Goal: Task Accomplishment & Management: Manage account settings

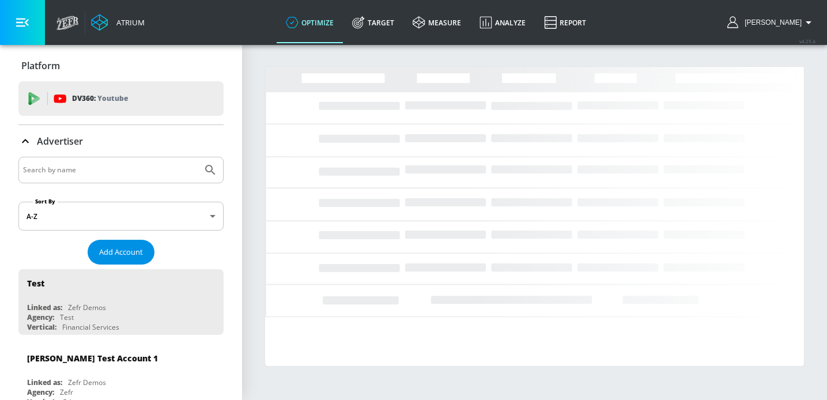
click at [110, 250] on span "Add Account" at bounding box center [121, 252] width 44 height 13
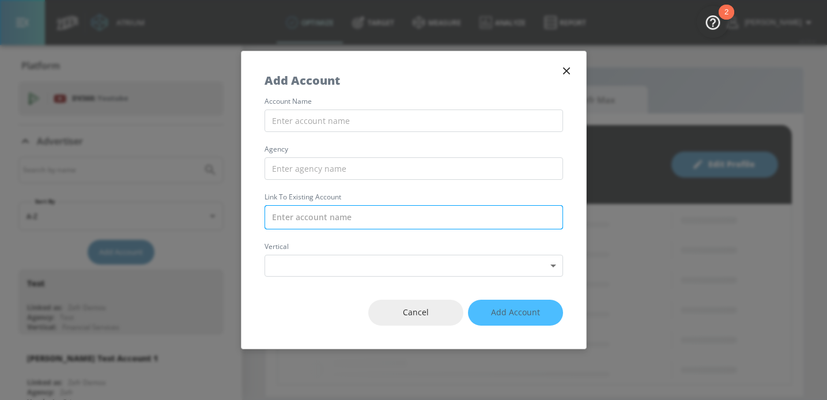
click at [301, 221] on input "text" at bounding box center [414, 217] width 299 height 24
paste input "CMI_Vertex_TikTok"
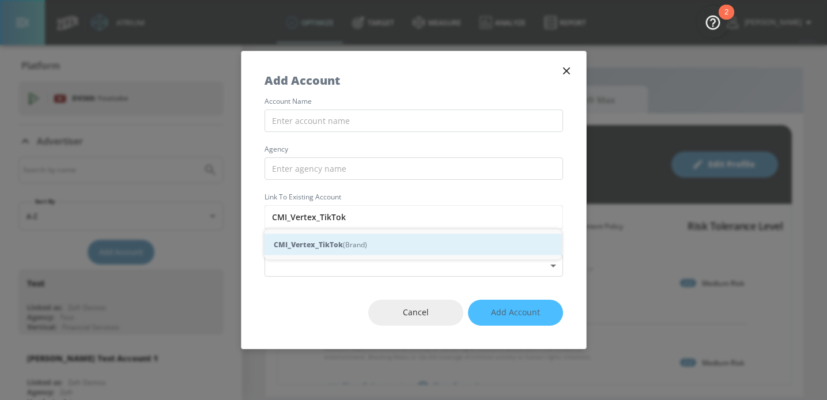
click at [307, 246] on strong "CMI_Vertex_TikTok" at bounding box center [308, 245] width 69 height 12
type input "CMI_Vertex_TikTok (Brand)"
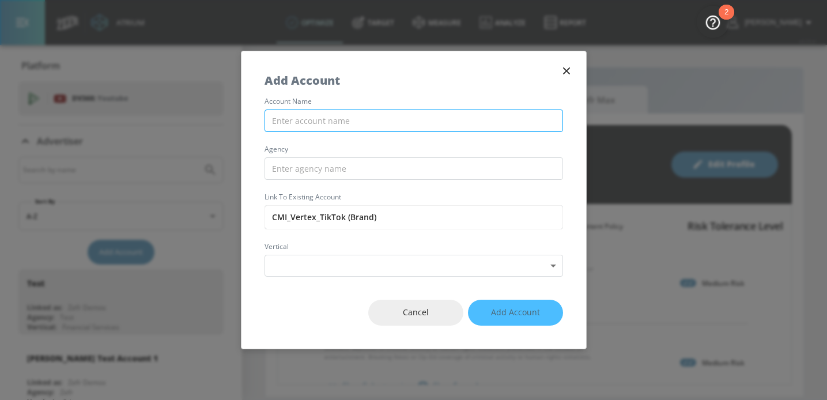
click at [337, 126] on input "text" at bounding box center [414, 121] width 299 height 22
paste input "CMI_Vertex_TikTok"
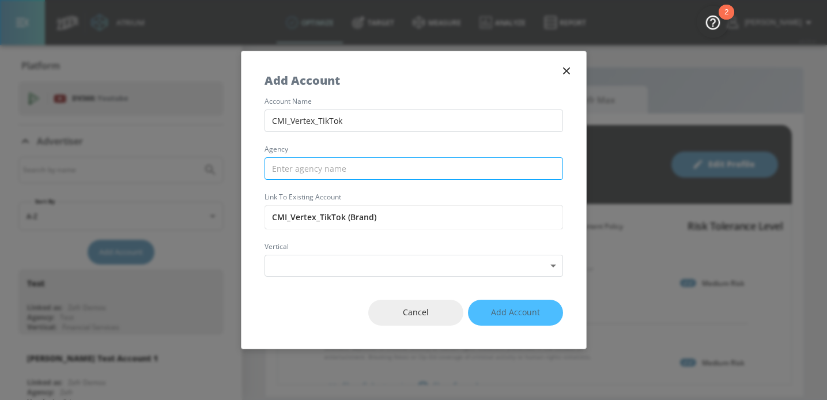
type input "CMI_Vertex_TikTok"
click at [305, 173] on input "text" at bounding box center [414, 168] width 299 height 22
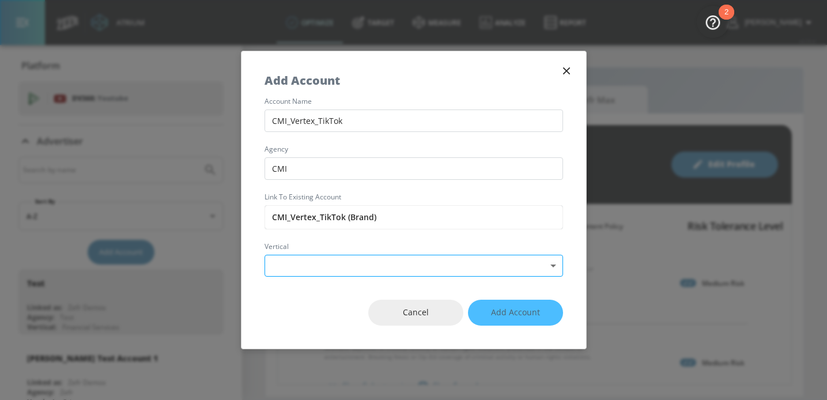
type input "CMI"
click at [299, 266] on body "Atrium optimize Target measure Analyze Report optimize Target measure Analyze R…" at bounding box center [413, 200] width 827 height 400
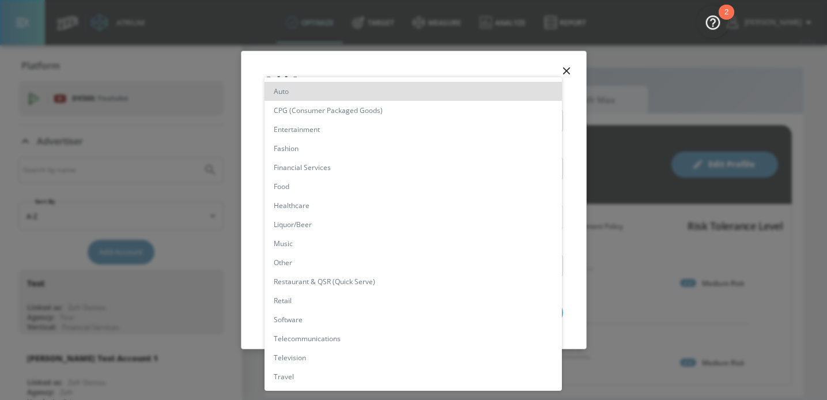
click at [305, 211] on li "Healthcare" at bounding box center [414, 205] width 298 height 19
type input "[object Object]"
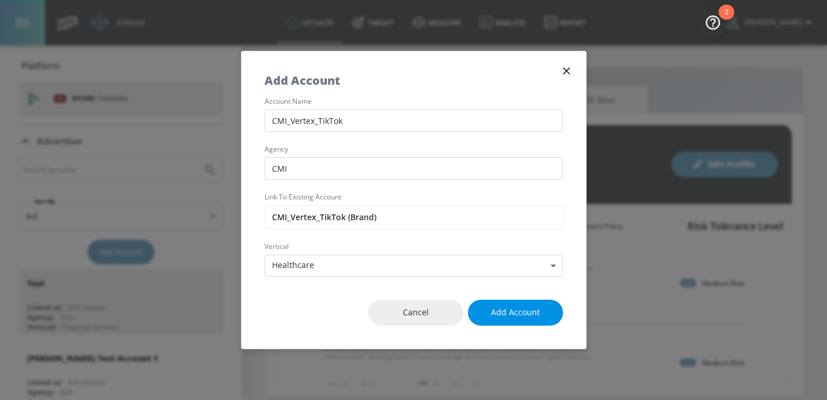
click at [513, 310] on span "Add Account" at bounding box center [515, 313] width 49 height 14
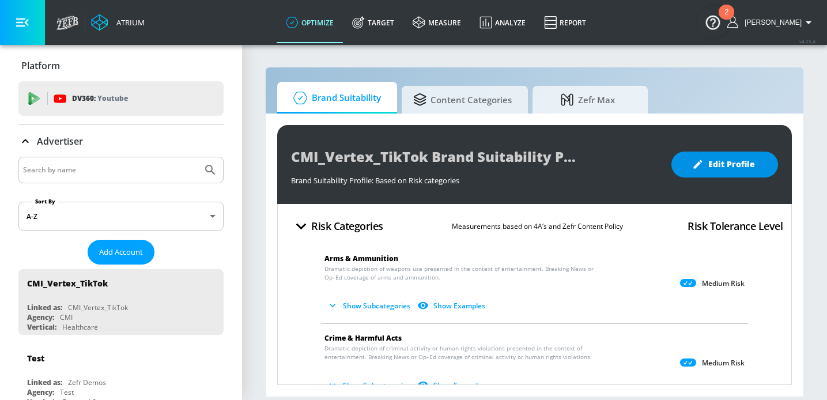
click at [716, 170] on span "Edit Profile" at bounding box center [725, 164] width 61 height 14
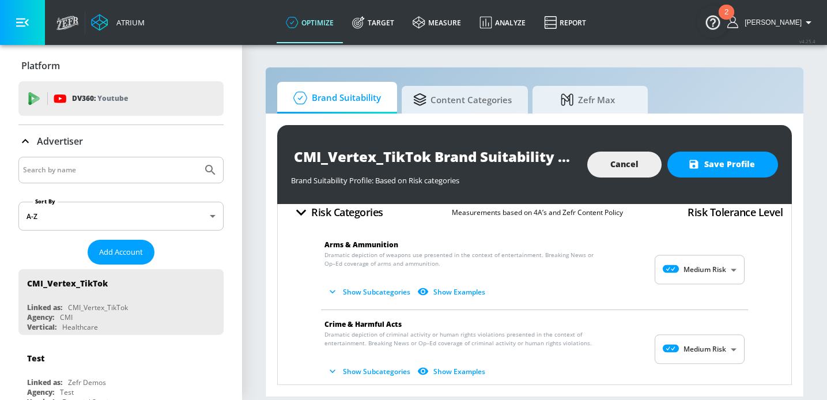
scroll to position [12, 0]
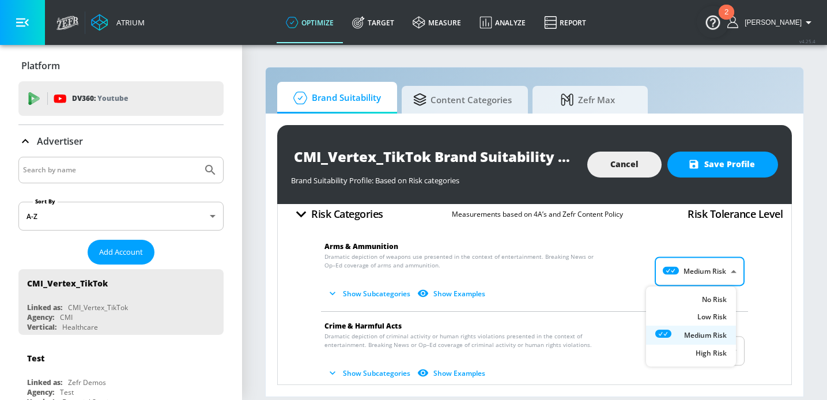
click at [706, 269] on body "Atrium optimize Target measure Analyze Report optimize Target measure Analyze R…" at bounding box center [413, 200] width 827 height 400
click at [695, 295] on div "No Risk" at bounding box center [691, 301] width 71 height 12
type input "MINIMAL"
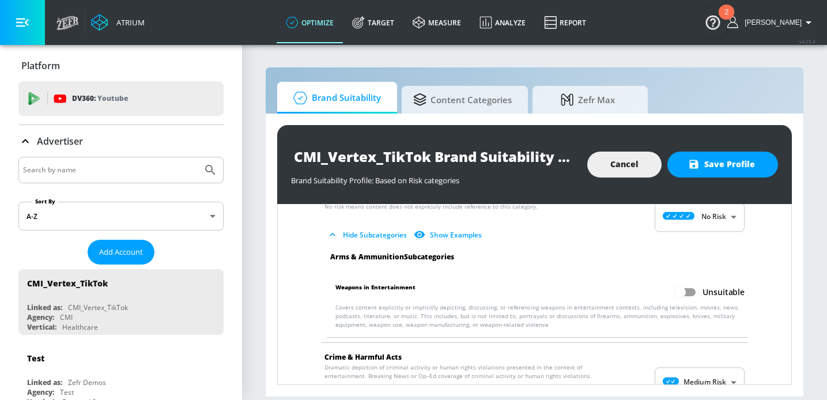
scroll to position [71, 0]
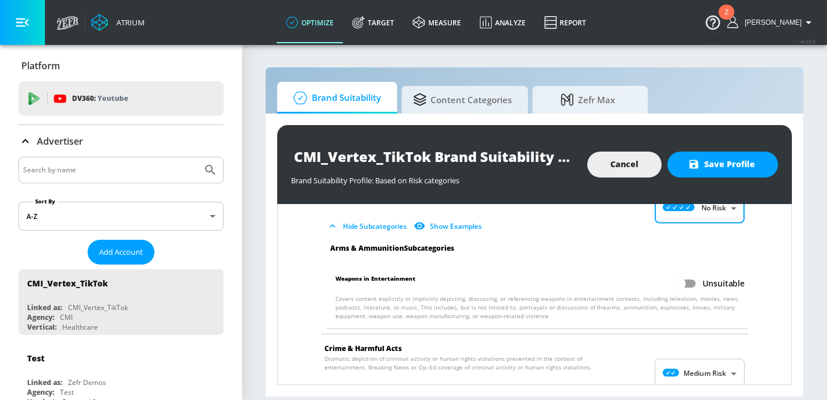
click at [682, 285] on input "Unsuitable" at bounding box center [681, 284] width 66 height 22
checkbox input "true"
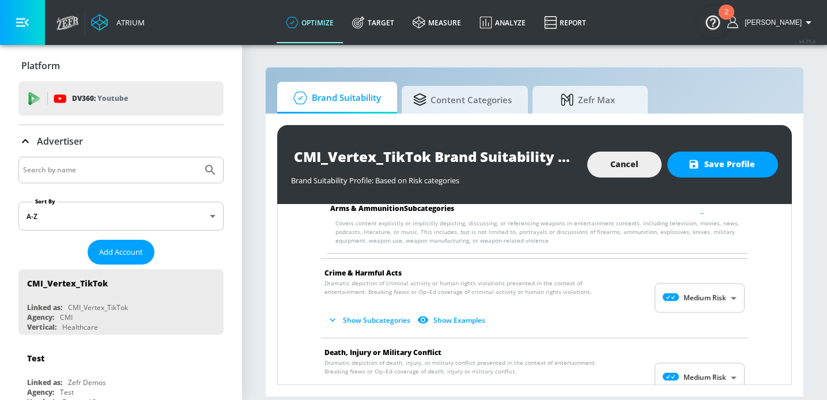
scroll to position [146, 0]
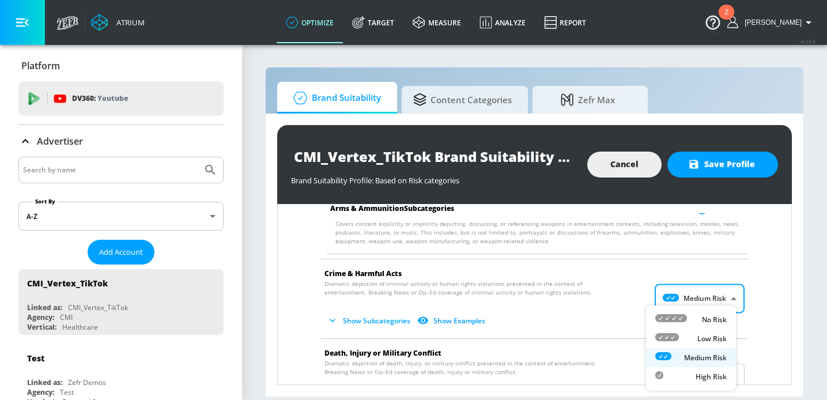
click at [682, 304] on body "Atrium optimize Target measure Analyze Report optimize Target measure Analyze R…" at bounding box center [413, 200] width 827 height 400
click at [687, 317] on icon at bounding box center [672, 318] width 32 height 8
type input "MINIMAL"
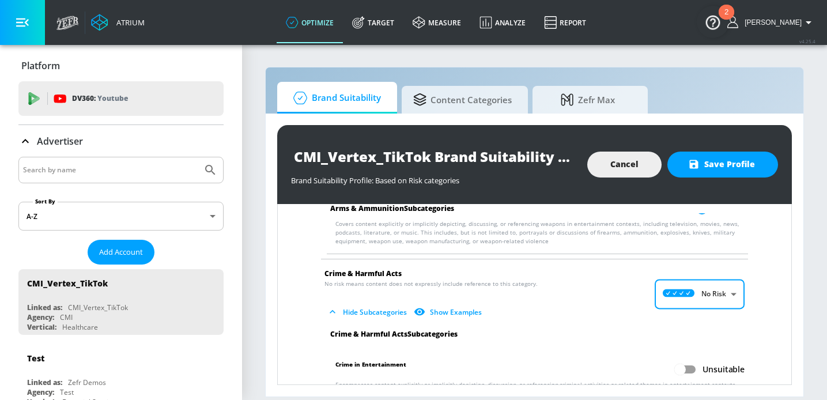
click at [678, 370] on input "Unsuitable" at bounding box center [681, 370] width 66 height 22
checkbox input "true"
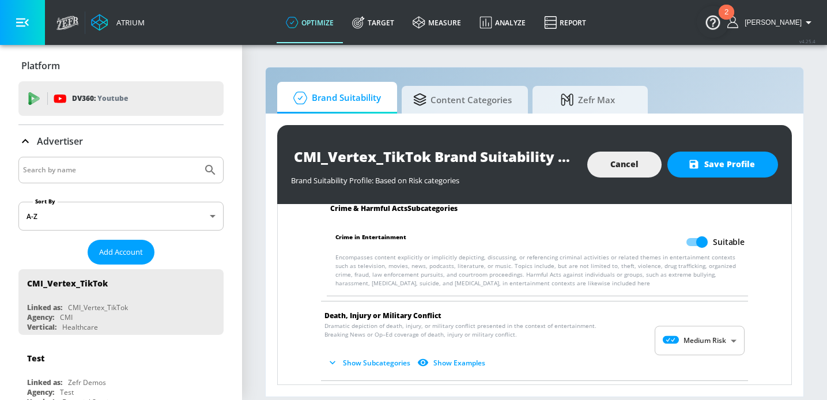
scroll to position [272, 0]
click at [683, 338] on body "Atrium optimize Target measure Analyze Report optimize Target measure Analyze R…" at bounding box center [413, 200] width 827 height 400
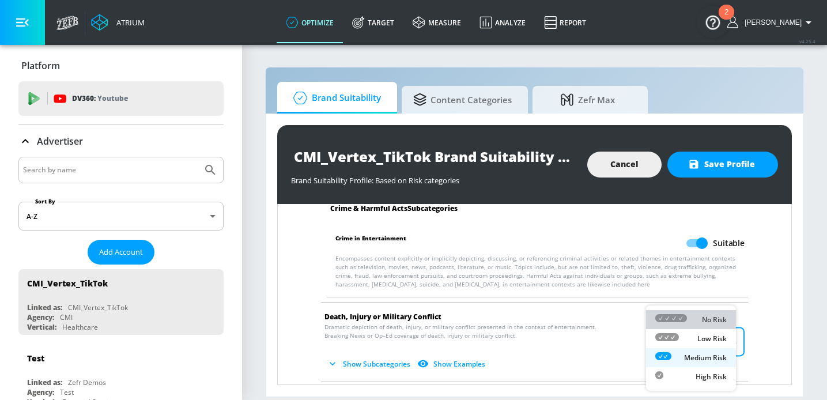
click at [683, 325] on div at bounding box center [672, 320] width 32 height 12
type input "MINIMAL"
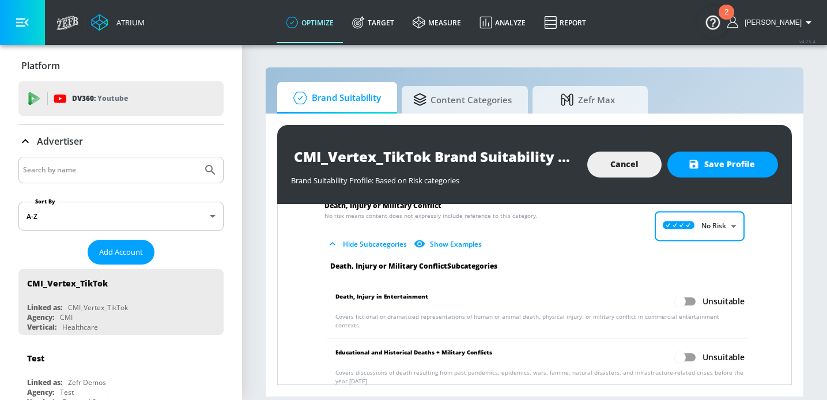
scroll to position [383, 0]
click at [681, 305] on input "Unsuitable" at bounding box center [681, 302] width 66 height 22
checkbox input "true"
click at [683, 347] on input "Unsuitable" at bounding box center [681, 358] width 66 height 22
checkbox input "true"
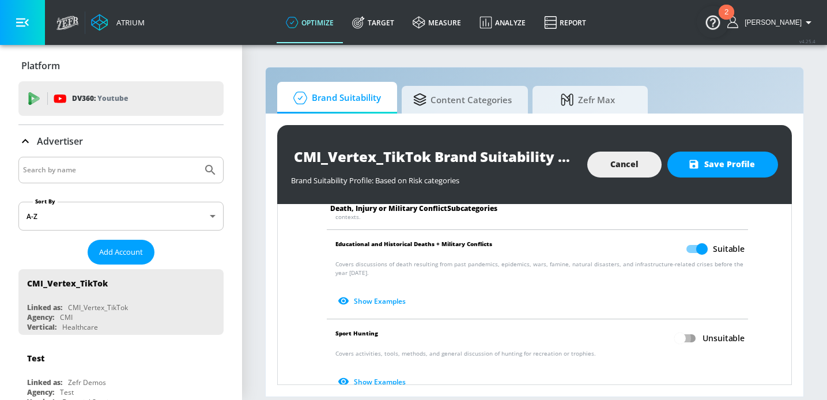
click at [686, 328] on input "Unsuitable" at bounding box center [681, 339] width 66 height 22
checkbox input "true"
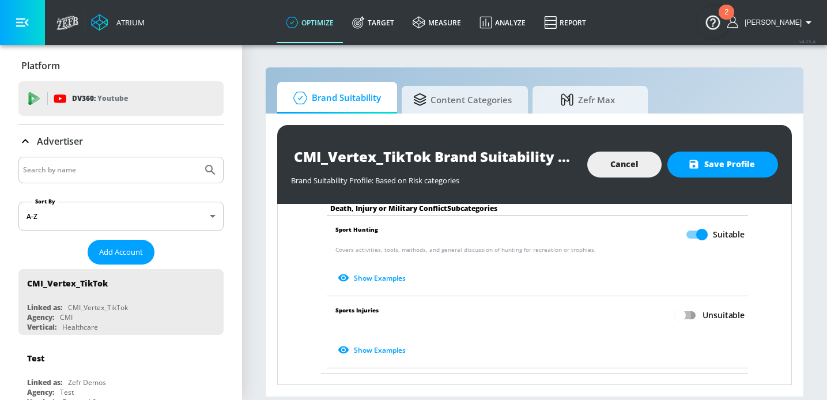
click at [679, 308] on input "Unsuitable" at bounding box center [681, 315] width 66 height 22
checkbox input "true"
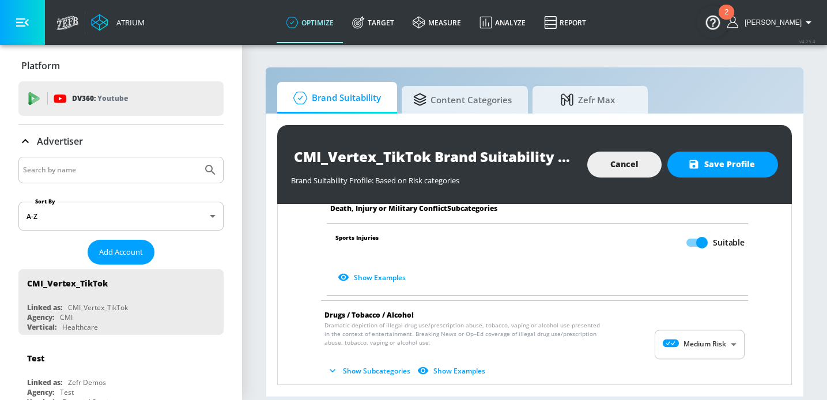
scroll to position [700, 0]
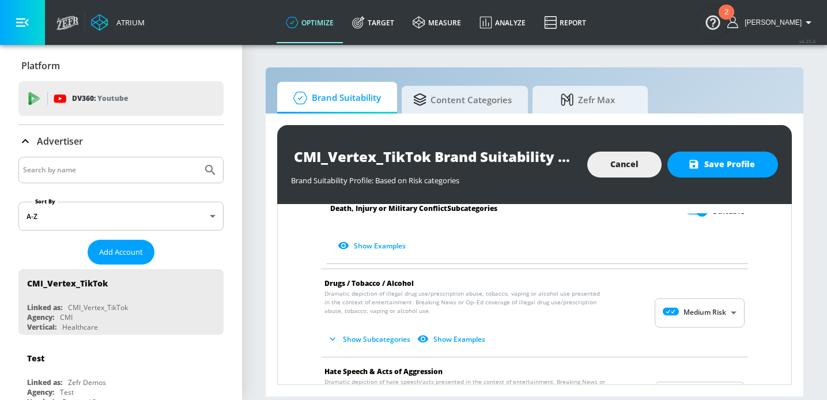
click at [679, 308] on body "Atrium optimize Target measure Analyze Report optimize Target measure Analyze R…" at bounding box center [413, 200] width 827 height 400
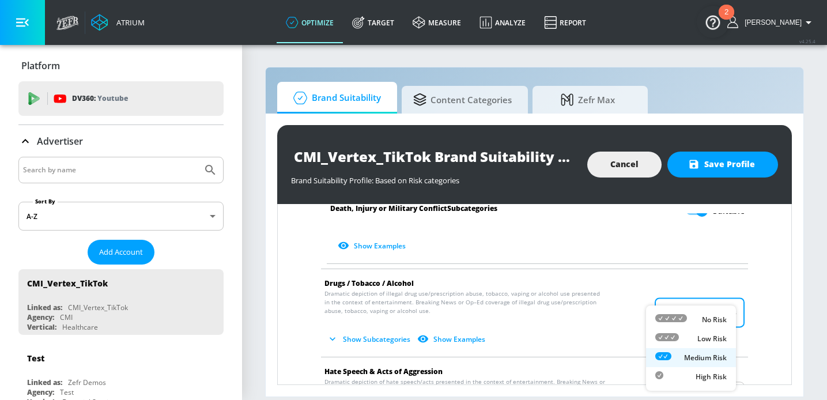
click at [684, 319] on icon at bounding box center [672, 318] width 32 height 8
type input "MINIMAL"
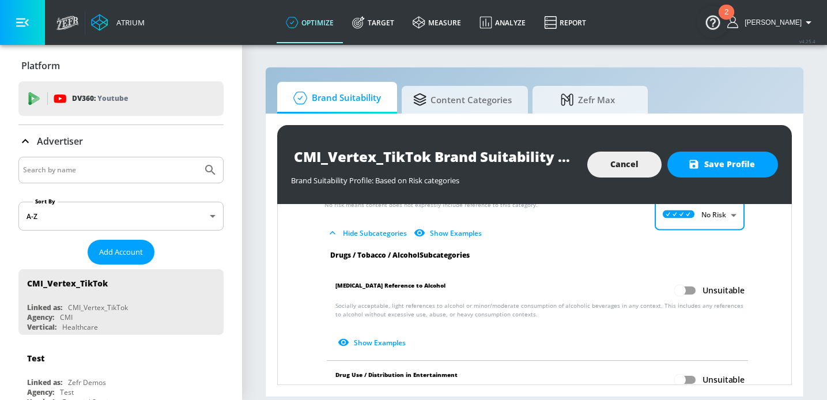
scroll to position [789, 0]
click at [676, 280] on input "Unsuitable" at bounding box center [681, 291] width 66 height 22
checkbox input "true"
click at [676, 378] on input "Unsuitable" at bounding box center [681, 380] width 66 height 22
checkbox input "true"
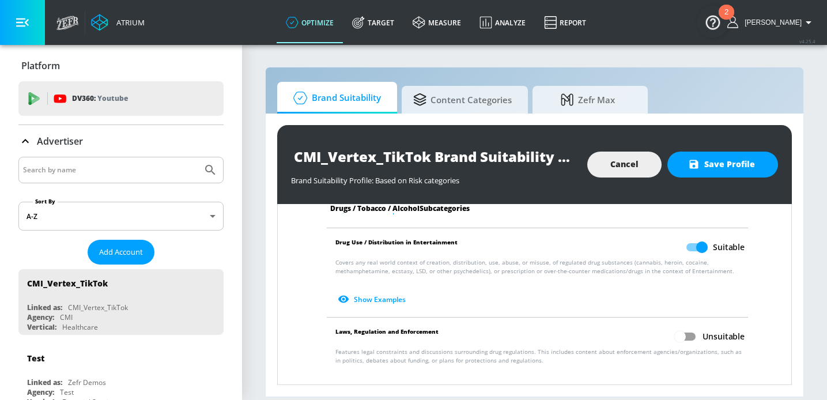
scroll to position [924, 0]
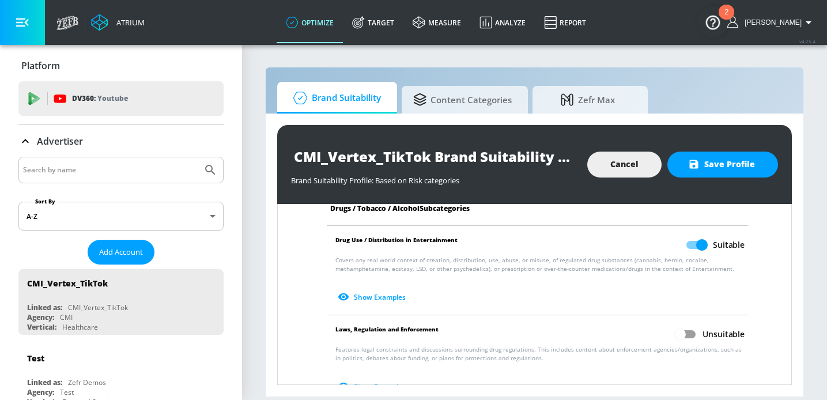
click at [682, 329] on input "Unsuitable" at bounding box center [681, 334] width 66 height 22
checkbox input "true"
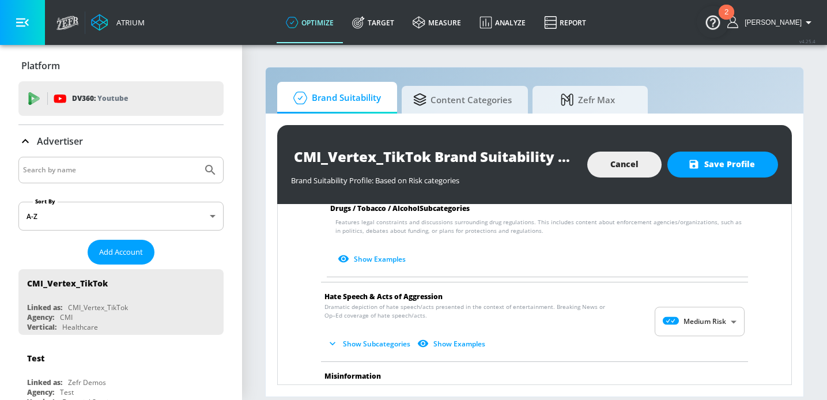
scroll to position [1052, 0]
click at [683, 315] on body "Atrium optimize Target measure Analyze Report optimize Target measure Analyze R…" at bounding box center [413, 200] width 827 height 400
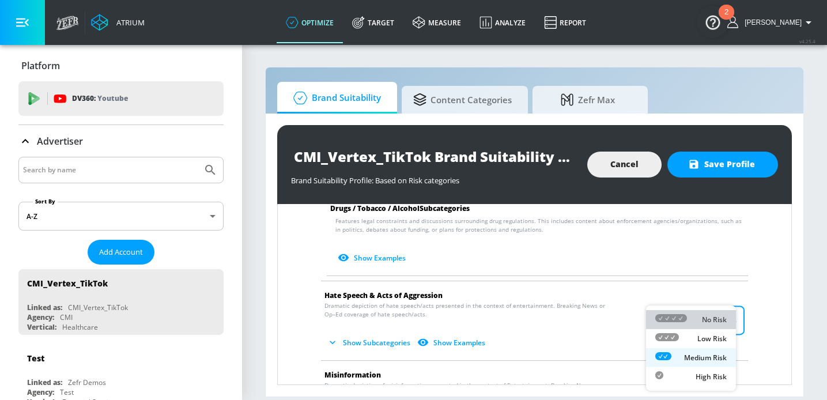
click at [684, 323] on div at bounding box center [672, 320] width 32 height 12
type input "MINIMAL"
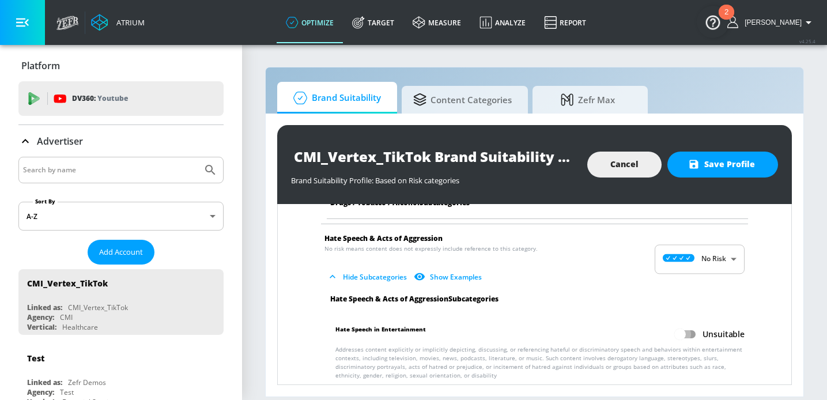
click at [684, 323] on input "Unsuitable" at bounding box center [681, 334] width 66 height 22
checkbox input "true"
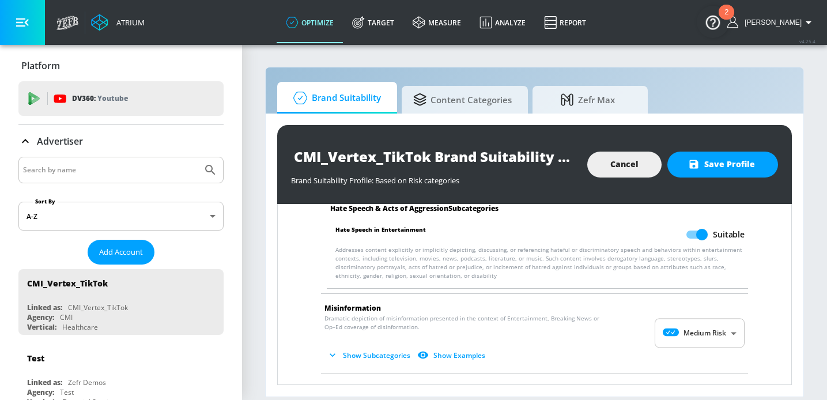
scroll to position [1207, 0]
click at [684, 323] on body "Atrium optimize Target measure Analyze Report optimize Target measure Analyze R…" at bounding box center [413, 200] width 827 height 400
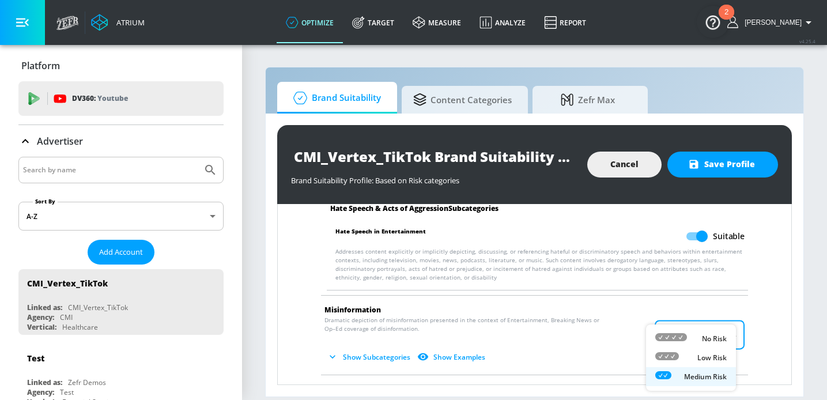
click at [685, 332] on li "No Risk" at bounding box center [691, 338] width 90 height 19
type input "MINIMAL"
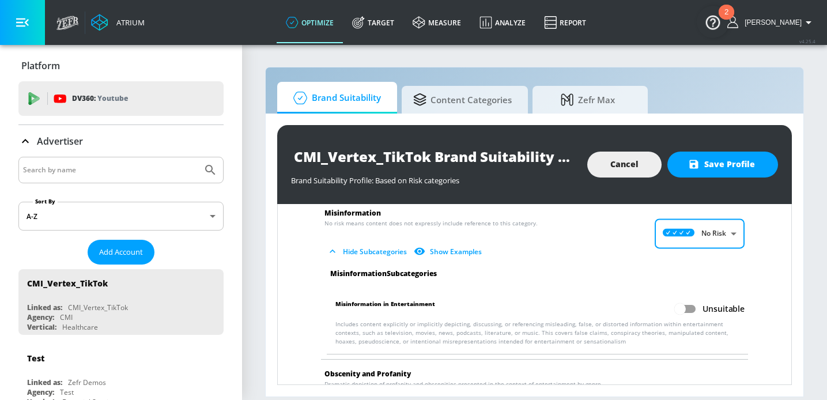
scroll to position [1330, 0]
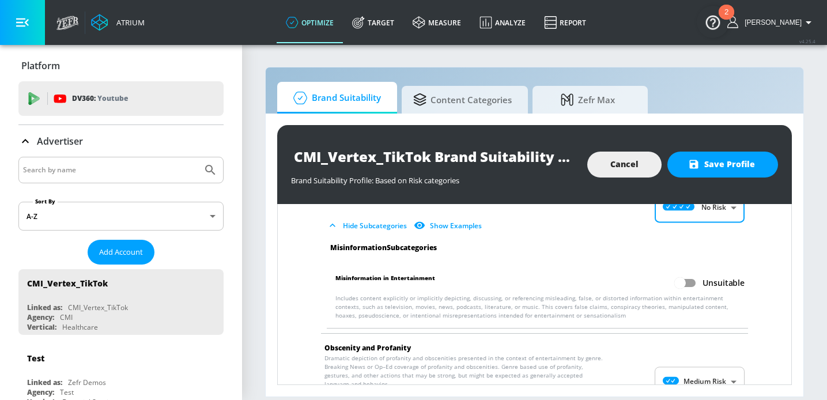
click at [680, 276] on input "Unsuitable" at bounding box center [681, 283] width 66 height 22
checkbox input "true"
click at [682, 371] on body "Atrium optimize Target measure Analyze Report optimize Target measure Analyze R…" at bounding box center [413, 200] width 827 height 400
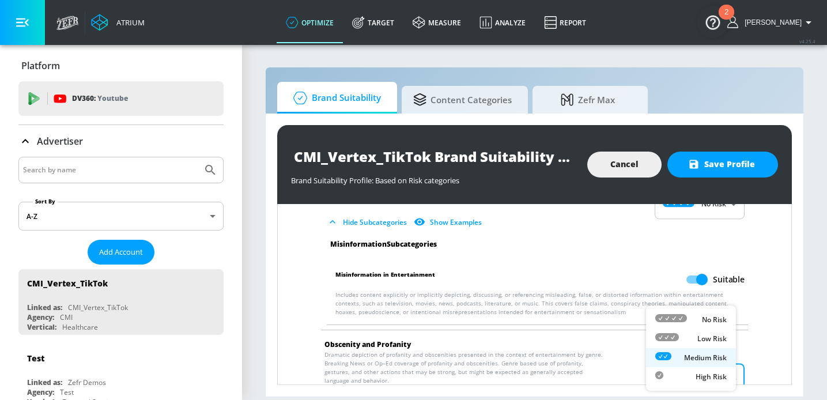
click at [685, 323] on div at bounding box center [672, 320] width 32 height 12
type input "MINIMAL"
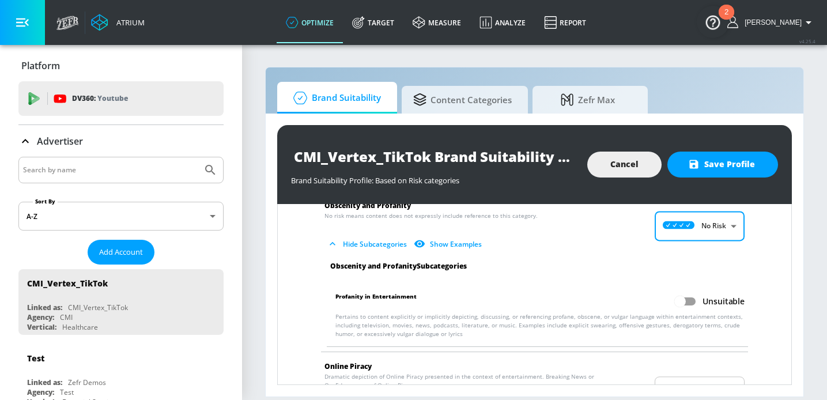
click at [687, 297] on input "Unsuitable" at bounding box center [681, 302] width 66 height 22
checkbox input "true"
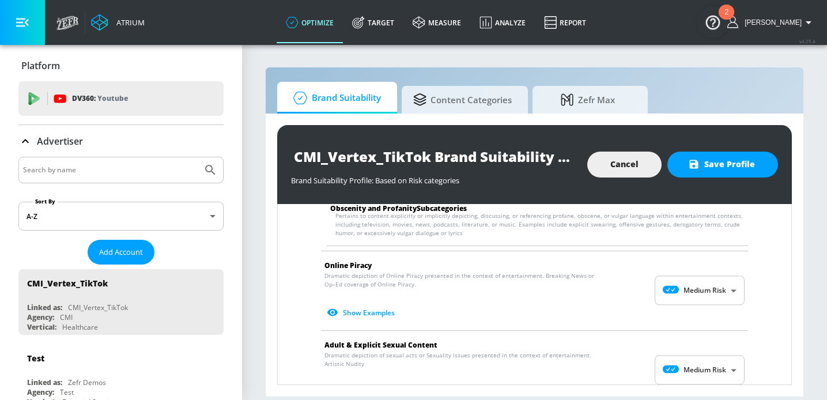
scroll to position [1574, 0]
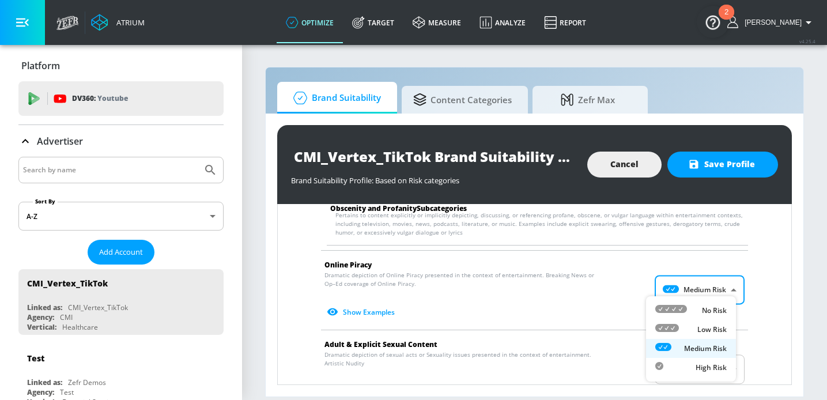
click at [686, 288] on body "Atrium optimize Target measure Analyze Report optimize Target measure Analyze R…" at bounding box center [413, 200] width 827 height 400
click at [692, 307] on div "No Risk" at bounding box center [691, 310] width 71 height 12
type input "MINIMAL"
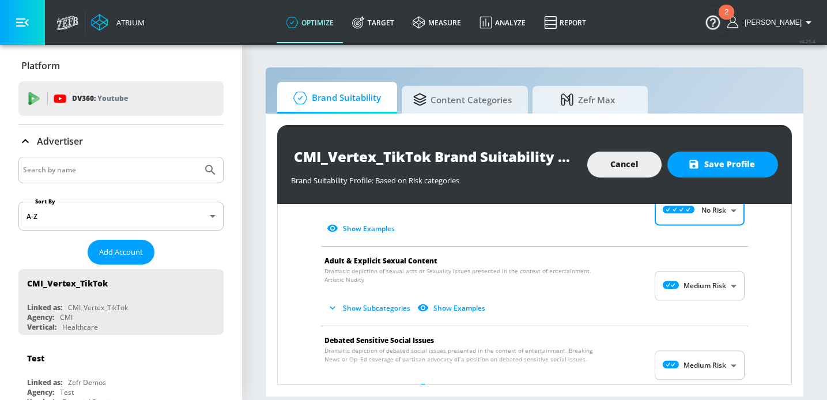
scroll to position [1654, 0]
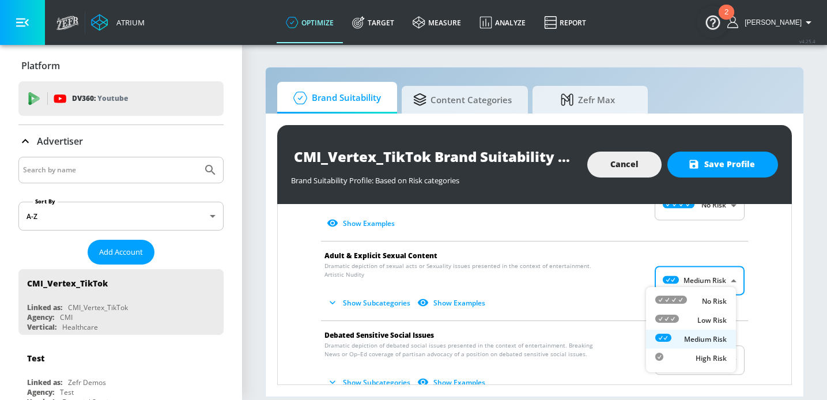
click at [692, 284] on body "Atrium optimize Target measure Analyze Report optimize Target measure Analyze R…" at bounding box center [413, 200] width 827 height 400
click at [691, 300] on div "No Risk" at bounding box center [691, 301] width 71 height 12
type input "MINIMAL"
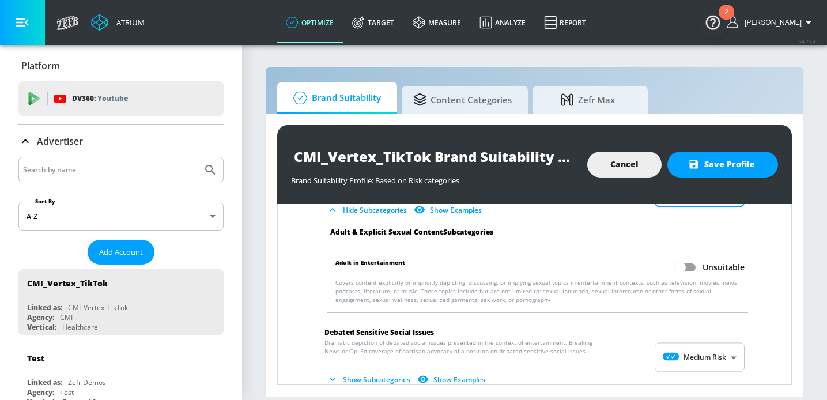
scroll to position [1739, 0]
click at [683, 256] on input "Unsuitable" at bounding box center [681, 267] width 66 height 22
checkbox input "true"
click at [692, 370] on span "Show Subcategories Show Examples" at bounding box center [526, 379] width 402 height 19
click at [692, 354] on body "Atrium optimize Target measure Analyze Report optimize Target measure Analyze R…" at bounding box center [413, 200] width 827 height 400
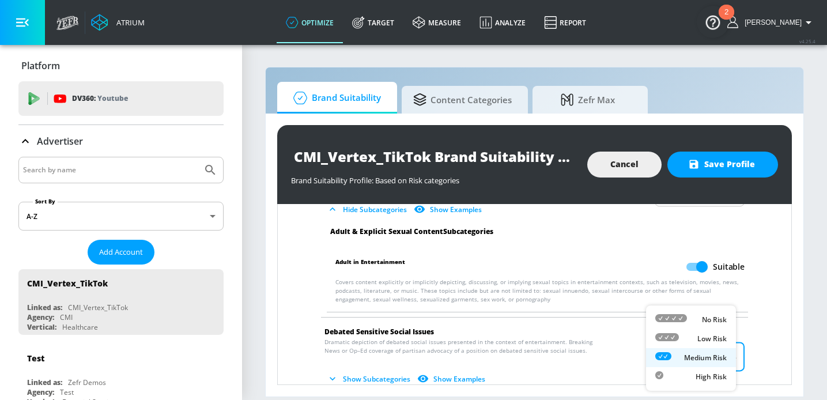
click at [691, 318] on div "No Risk" at bounding box center [691, 320] width 71 height 12
type input "MINIMAL"
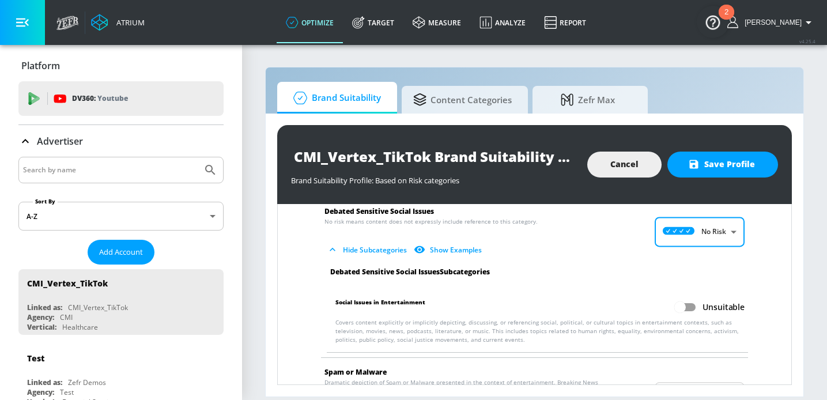
click at [684, 301] on input "Unsuitable" at bounding box center [681, 307] width 66 height 22
checkbox input "true"
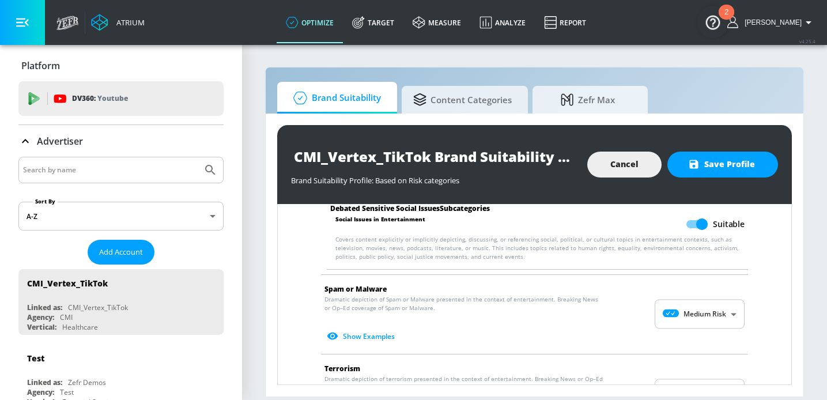
scroll to position [1946, 0]
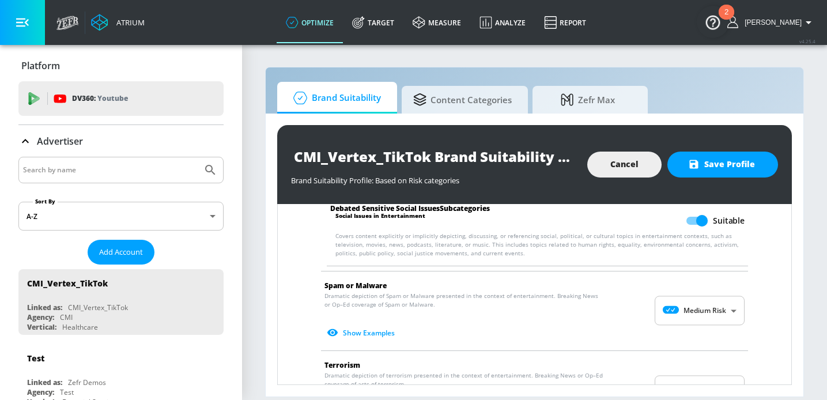
click at [684, 301] on body "Atrium optimize Target measure Analyze Report optimize Target measure Analyze R…" at bounding box center [413, 200] width 827 height 400
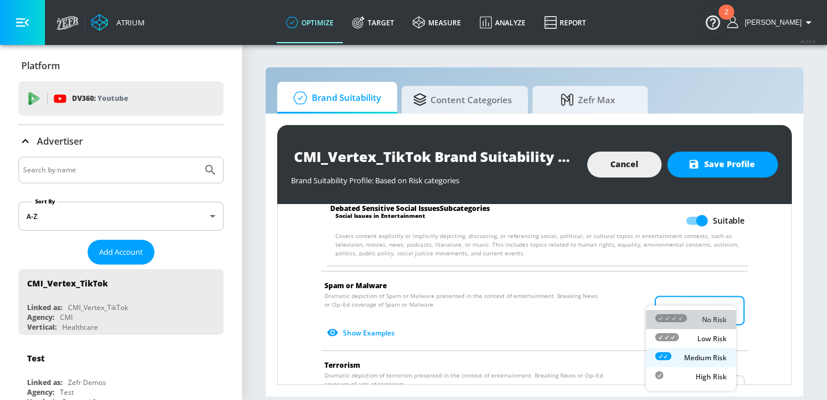
click at [689, 316] on div "No Risk" at bounding box center [691, 320] width 71 height 12
type input "MINIMAL"
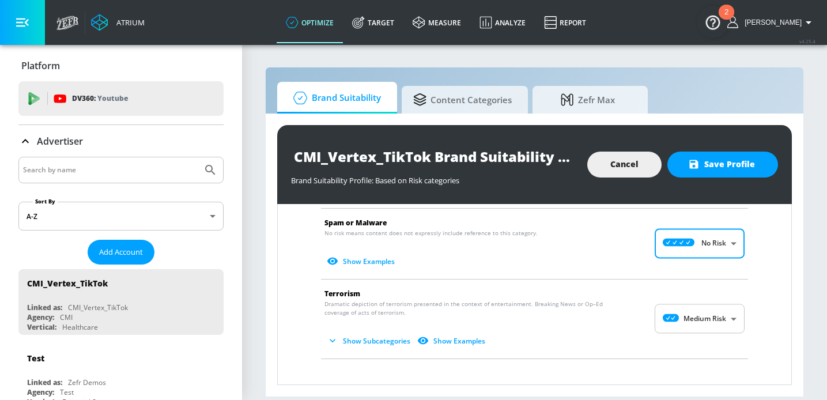
scroll to position [2013, 0]
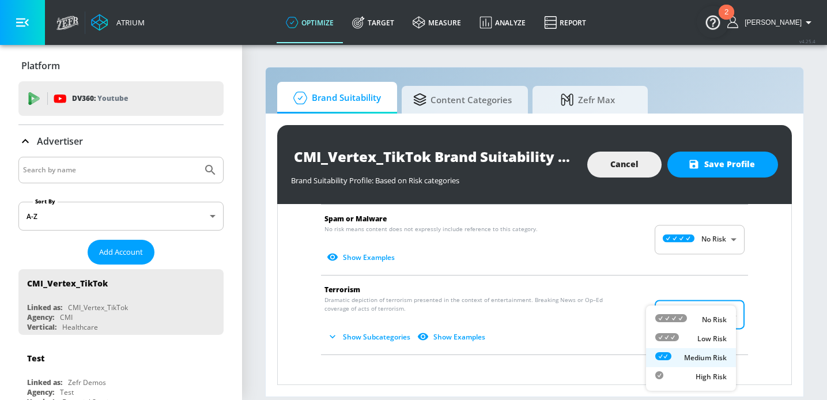
click at [687, 310] on body "Atrium optimize Target measure Analyze Report optimize Target measure Analyze R…" at bounding box center [413, 200] width 827 height 400
click at [691, 329] on li "Low Risk" at bounding box center [691, 338] width 90 height 19
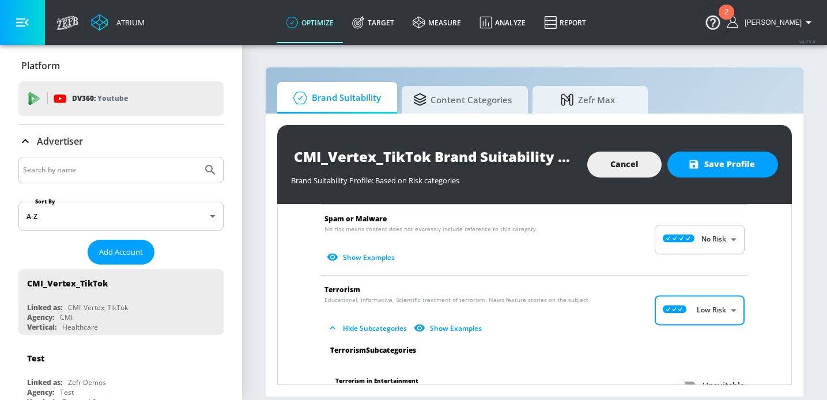
click at [688, 309] on body "Atrium optimize Target measure Analyze Report optimize Target measure Analyze R…" at bounding box center [413, 200] width 827 height 400
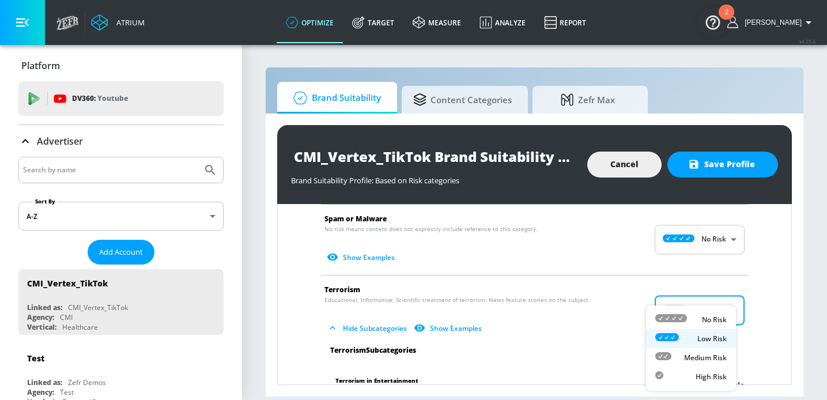
click at [688, 319] on div "No Risk" at bounding box center [691, 320] width 71 height 12
type input "MINIMAL"
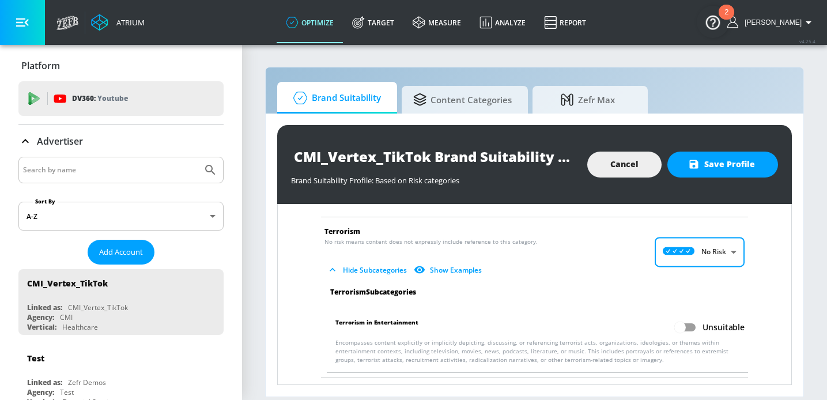
click at [687, 317] on input "Unsuitable" at bounding box center [681, 328] width 66 height 22
checkbox input "true"
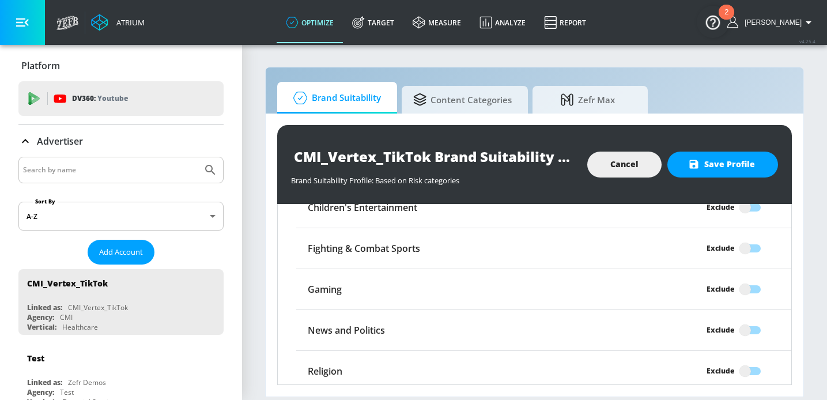
scroll to position [2369, 0]
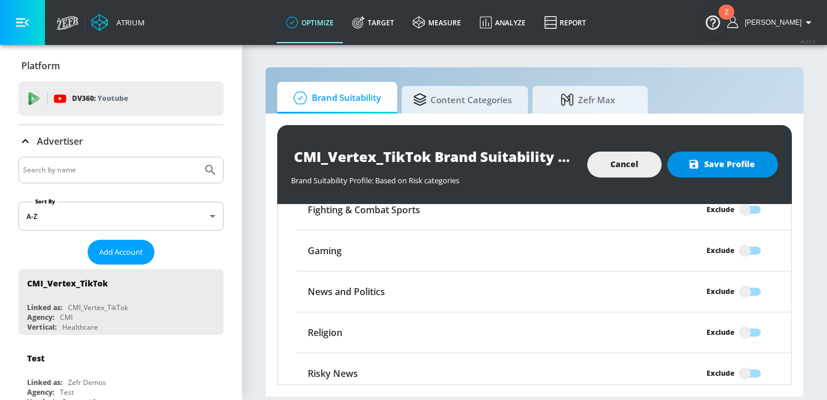
click at [725, 158] on span "Save Profile" at bounding box center [723, 164] width 65 height 14
